Goal: Information Seeking & Learning: Compare options

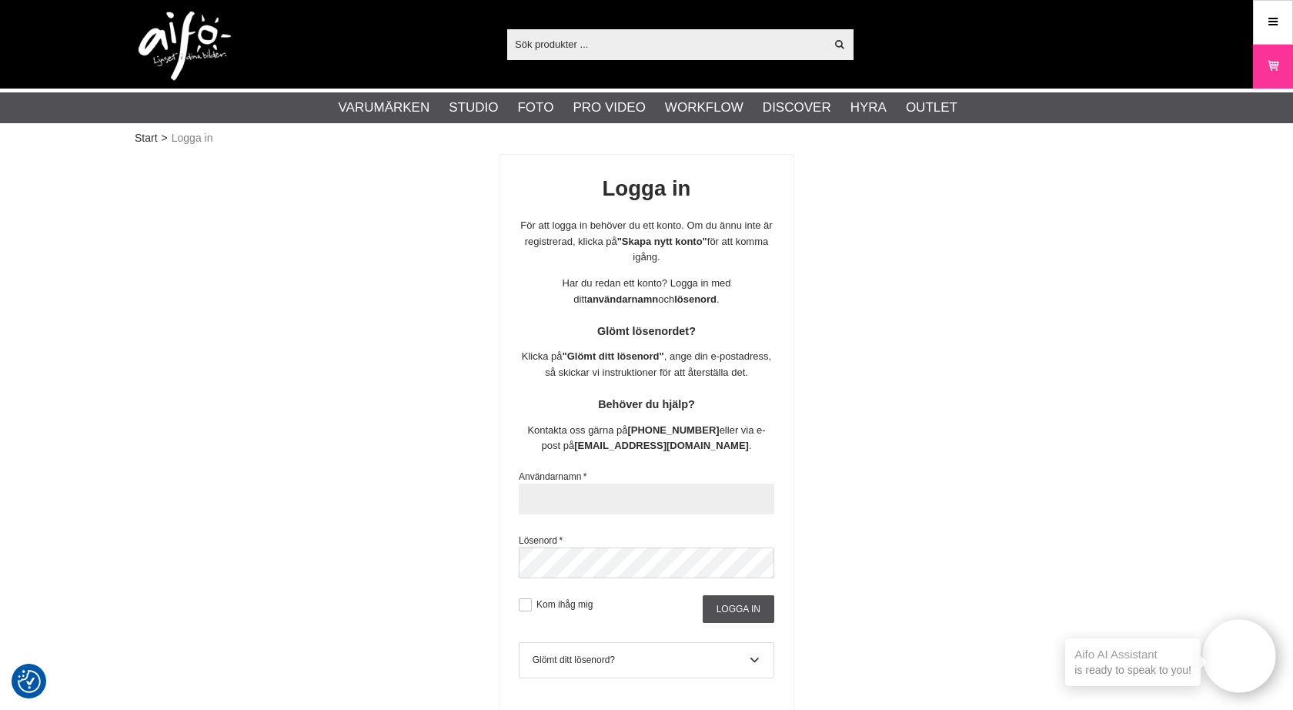
type input "[EMAIL_ADDRESS][DOMAIN_NAME]"
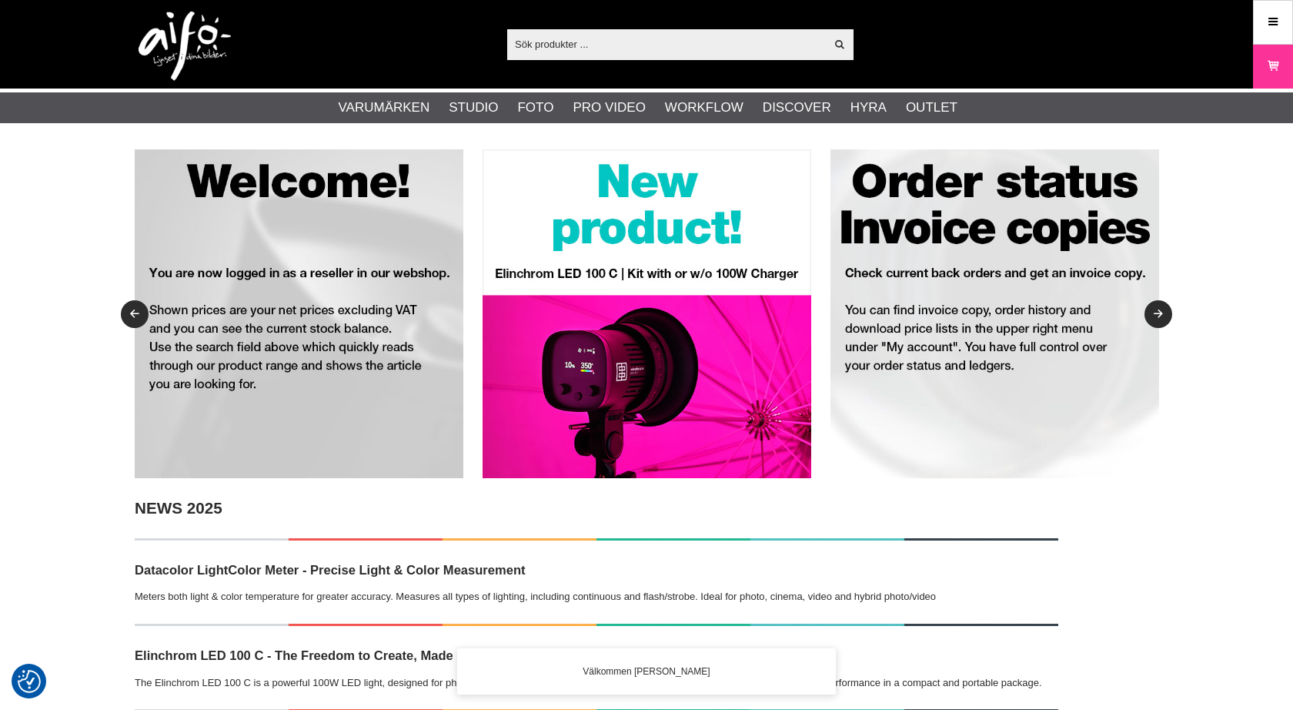
checkbox input "true"
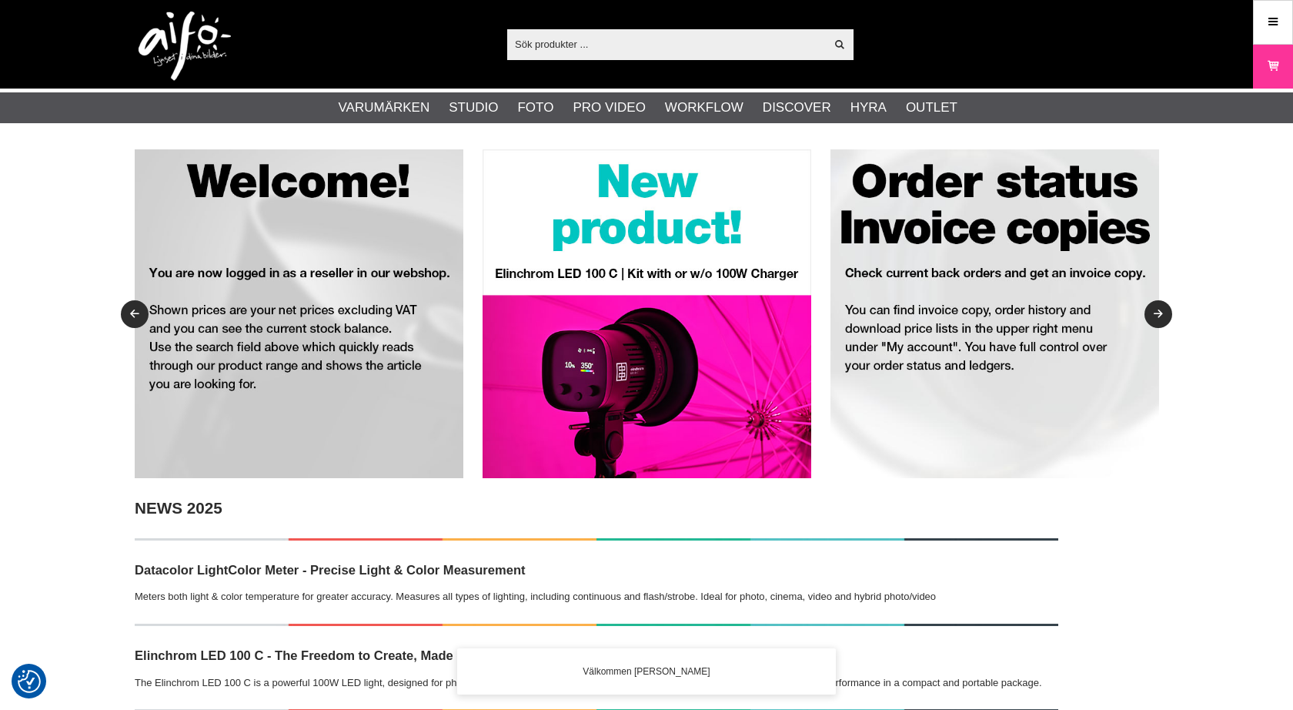
click at [583, 48] on input "text" at bounding box center [666, 43] width 318 height 23
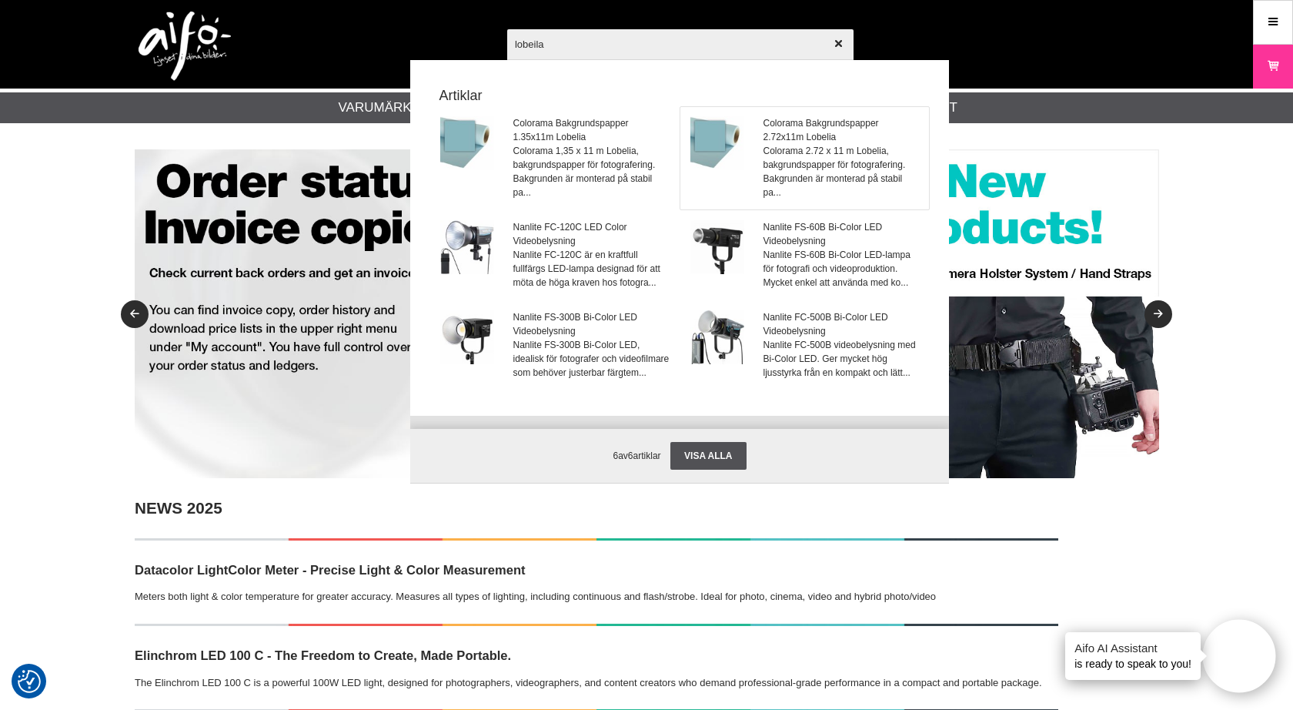
type input "lobeila"
click at [795, 128] on span "Colorama Bakgrundspapper 2.72x11m Lobelia" at bounding box center [842, 130] width 156 height 28
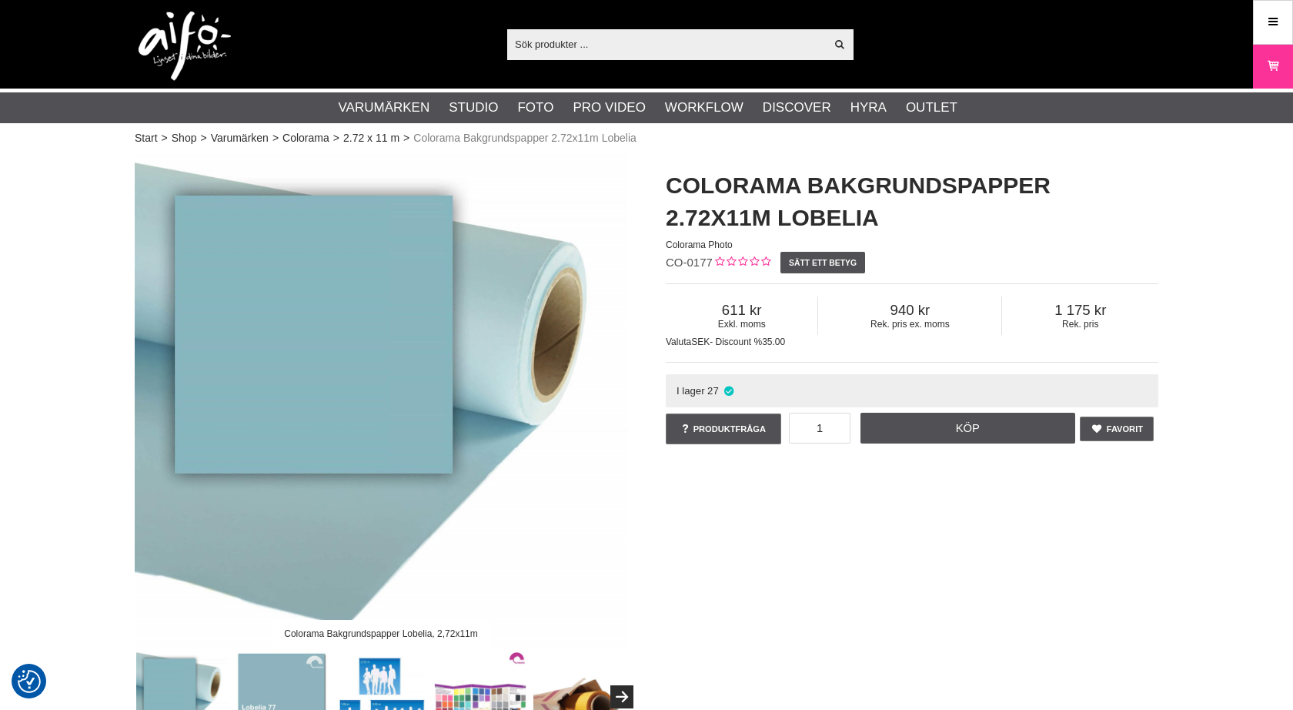
checkbox input "true"
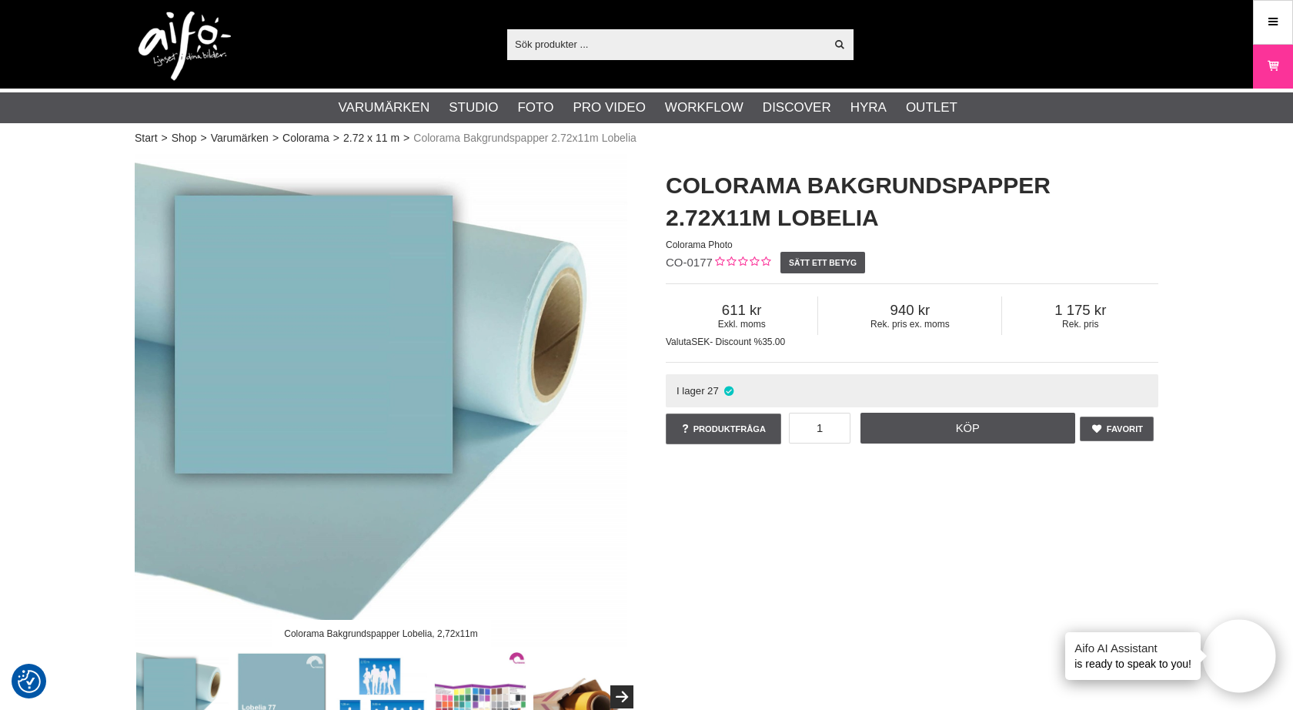
click at [557, 47] on input "text" at bounding box center [666, 43] width 318 height 23
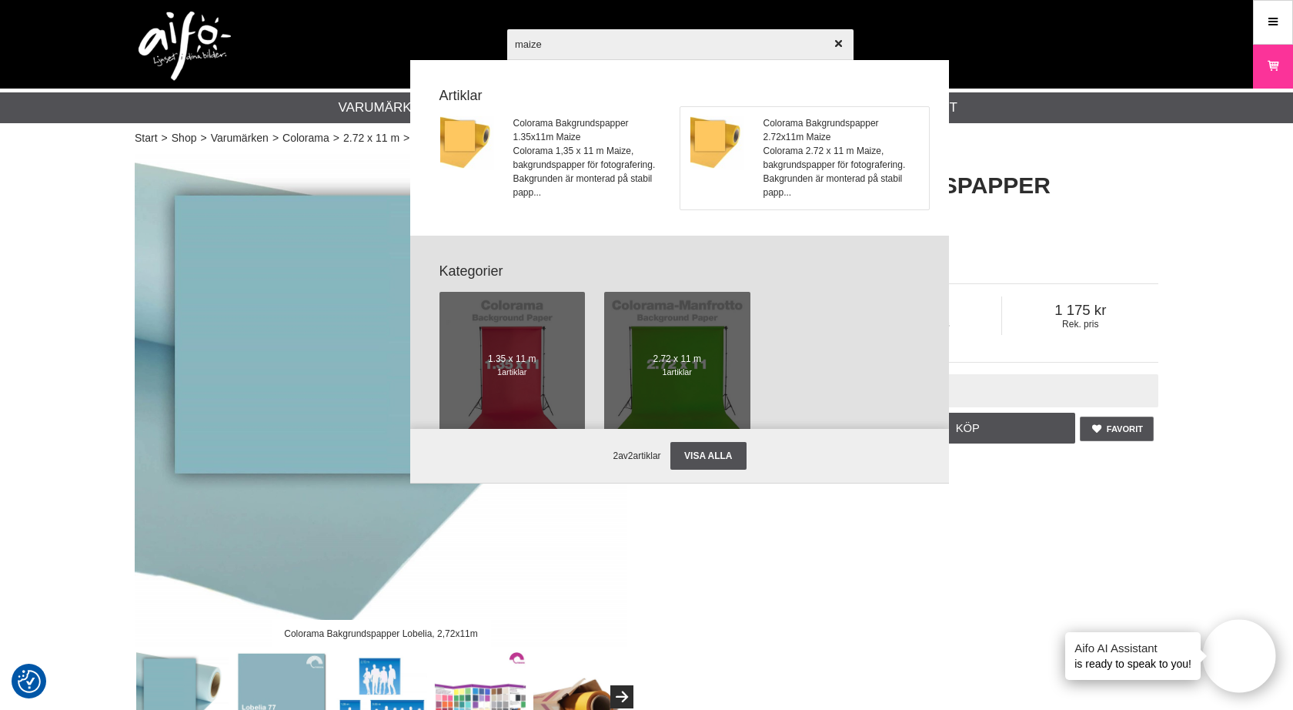
type input "maize"
click at [764, 118] on span "Colorama Bakgrundspapper 2.72x11m Maize" at bounding box center [842, 130] width 156 height 28
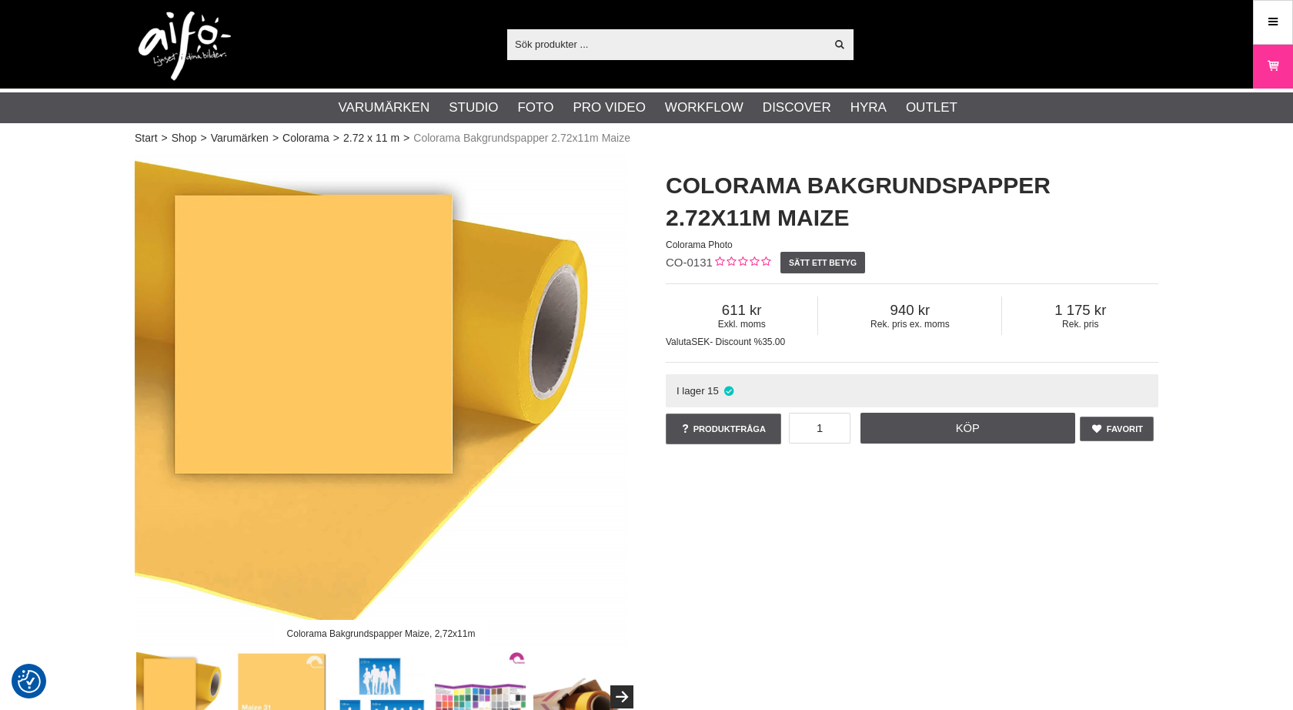
checkbox input "true"
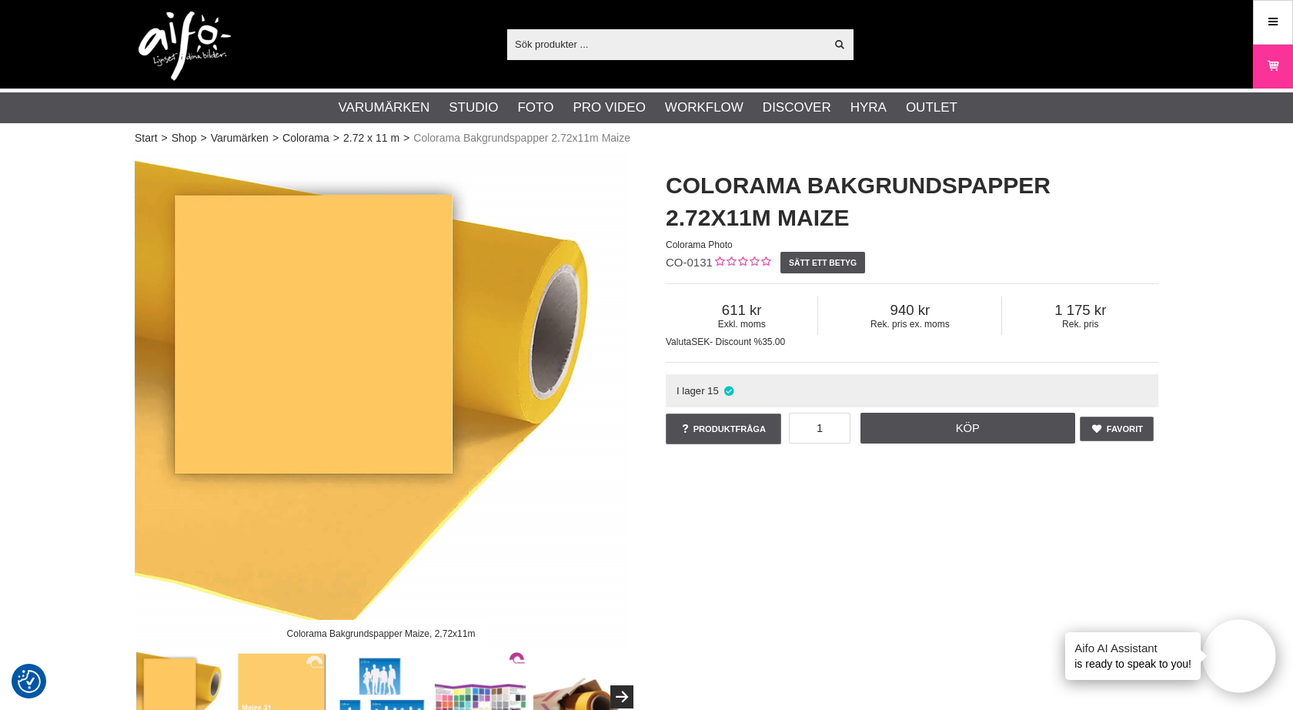
click at [559, 48] on input "text" at bounding box center [666, 43] width 318 height 23
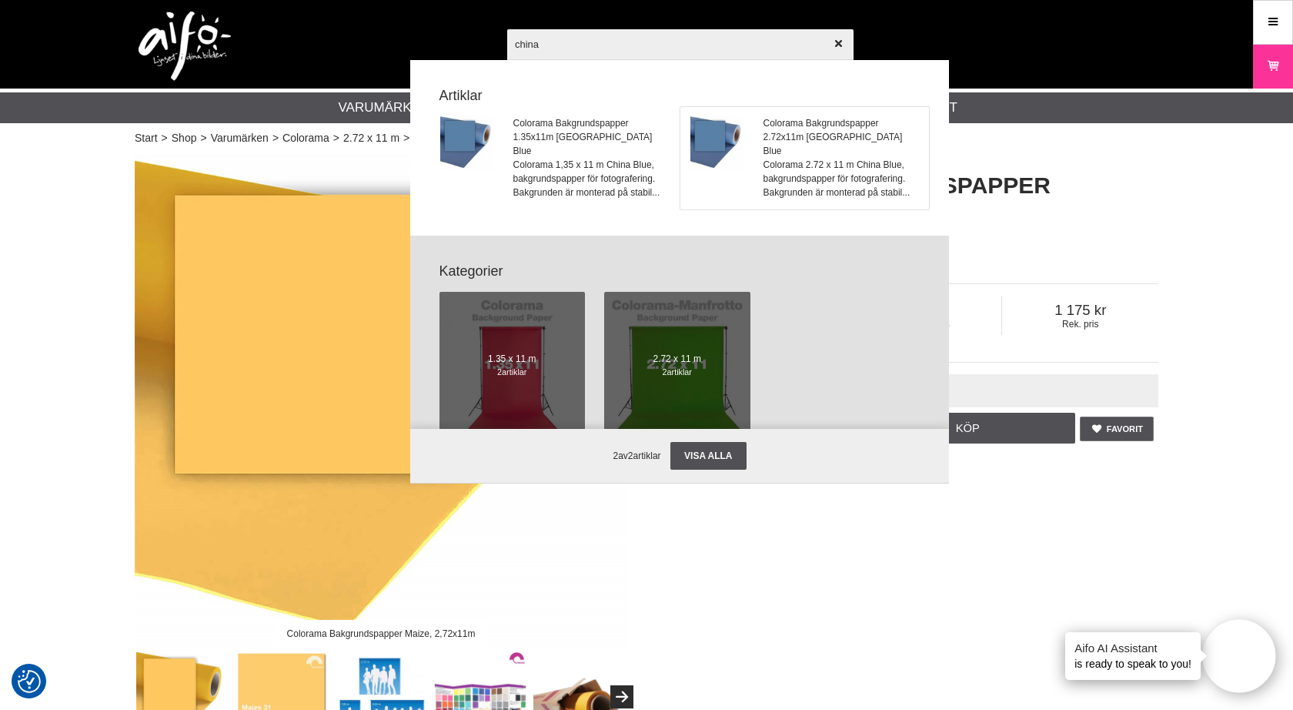
type input "china"
click at [814, 158] on span "Colorama 2.72 x 11 m China Blue, bakgrundspapper för fotografering. Bakgrunden …" at bounding box center [842, 179] width 156 height 42
